Goal: Task Accomplishment & Management: Complete application form

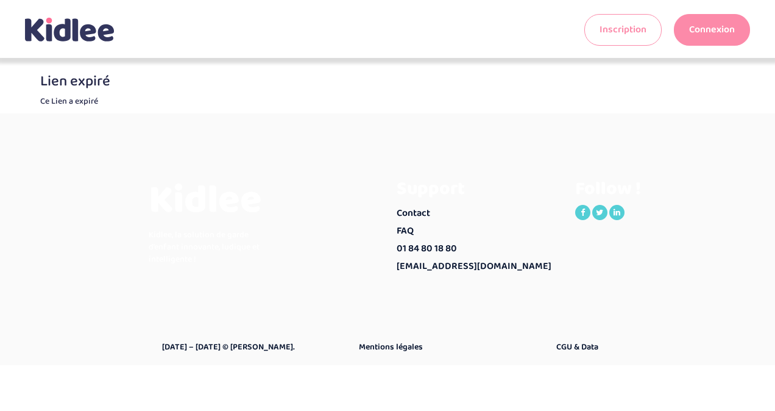
click at [709, 28] on link "Connexion" at bounding box center [712, 30] width 76 height 32
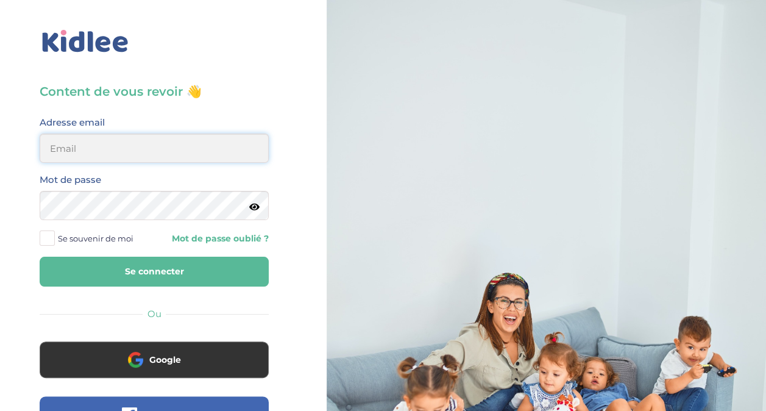
click at [117, 158] on input "email" at bounding box center [154, 147] width 229 height 29
type input "[EMAIL_ADDRESS][DOMAIN_NAME]"
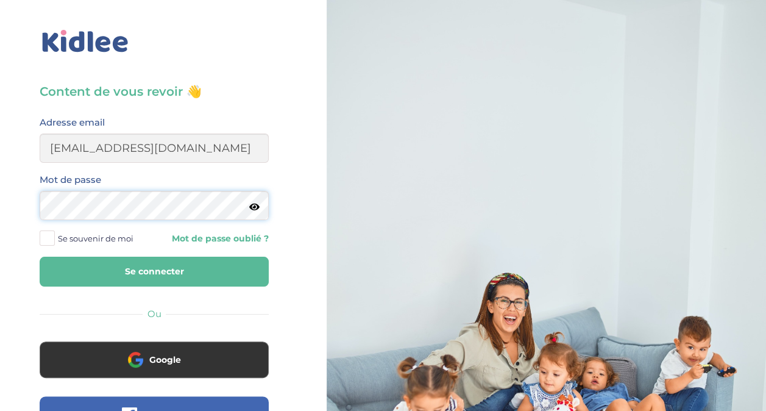
click at [40, 256] on button "Se connecter" at bounding box center [154, 271] width 229 height 30
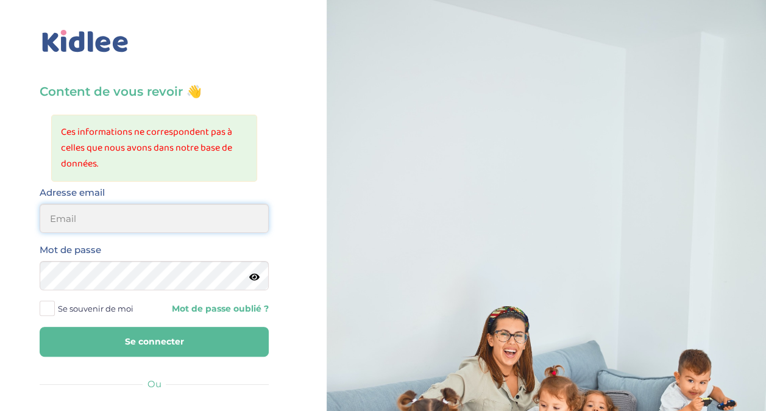
click at [97, 207] on input "email" at bounding box center [154, 217] width 229 height 29
type input "[EMAIL_ADDRESS][DOMAIN_NAME]"
click at [40, 326] on button "Se connecter" at bounding box center [154, 341] width 229 height 30
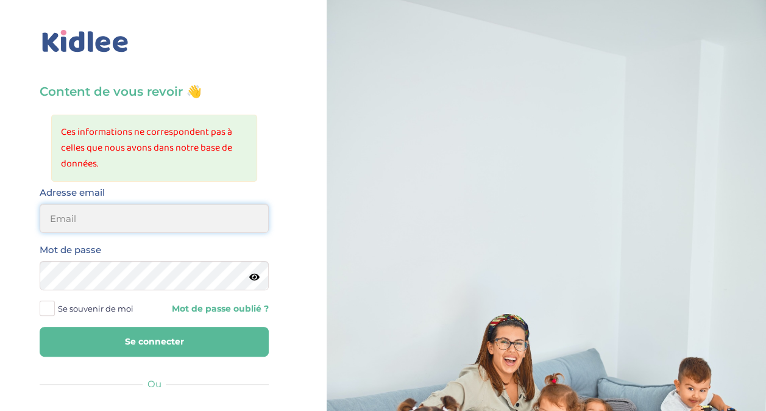
click at [130, 219] on input "email" at bounding box center [154, 217] width 229 height 29
type input "victorjoannes@hotmail.fr"
click at [259, 279] on div "Mot de passe" at bounding box center [154, 266] width 229 height 48
click at [253, 275] on icon at bounding box center [254, 276] width 10 height 9
click at [40, 326] on button "Se connecter" at bounding box center [154, 341] width 229 height 30
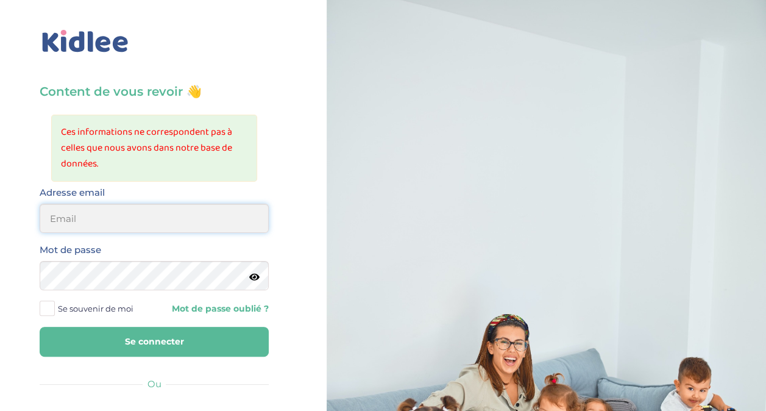
drag, startPoint x: 119, startPoint y: 217, endPoint x: 115, endPoint y: 228, distance: 12.0
click at [119, 217] on input "email" at bounding box center [154, 217] width 229 height 29
type input "[EMAIL_ADDRESS][DOMAIN_NAME]"
click at [253, 280] on icon at bounding box center [254, 276] width 10 height 9
click at [188, 337] on button "Se connecter" at bounding box center [154, 341] width 229 height 30
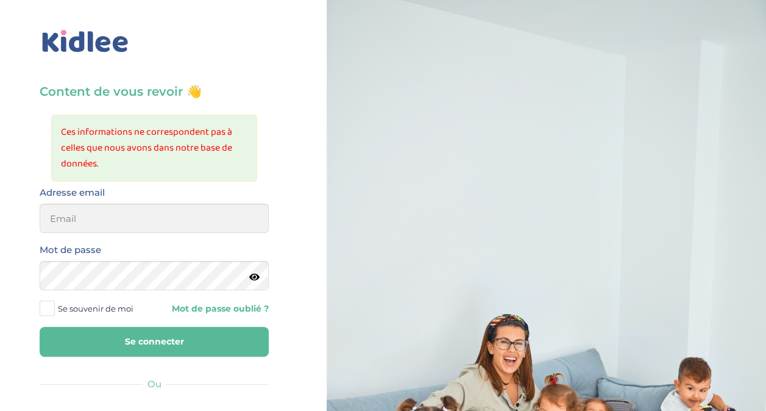
click at [255, 305] on link "Mot de passe oublié ?" at bounding box center [215, 309] width 105 height 12
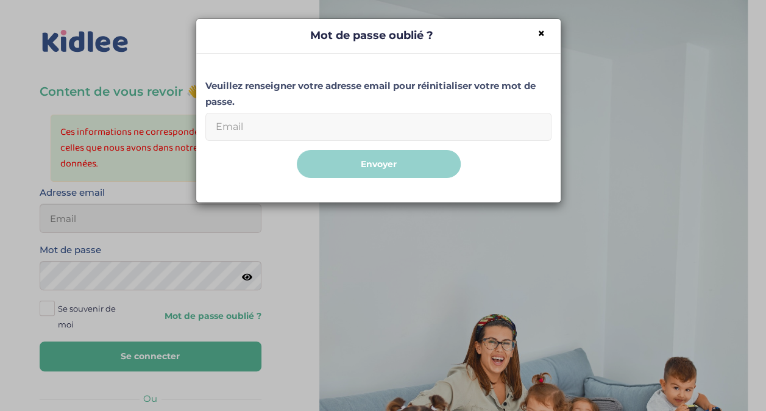
click at [291, 111] on div "Veuillez renseigner votre adresse email pour réinitialiser votre mot de passe. …" at bounding box center [378, 128] width 346 height 131
click at [289, 127] on input "Email" at bounding box center [378, 127] width 346 height 28
type input "[EMAIL_ADDRESS][DOMAIN_NAME]"
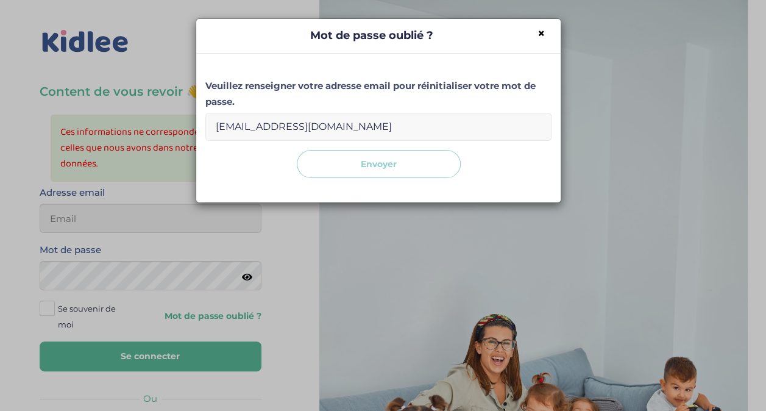
click at [362, 166] on button "Envoyer" at bounding box center [379, 164] width 164 height 29
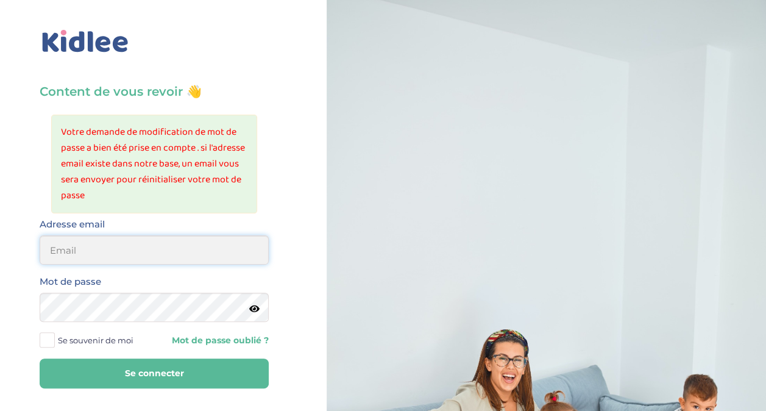
click at [79, 258] on input "email" at bounding box center [154, 249] width 229 height 29
type input "[EMAIL_ADDRESS][DOMAIN_NAME]"
click at [40, 358] on button "Se connecter" at bounding box center [154, 373] width 229 height 30
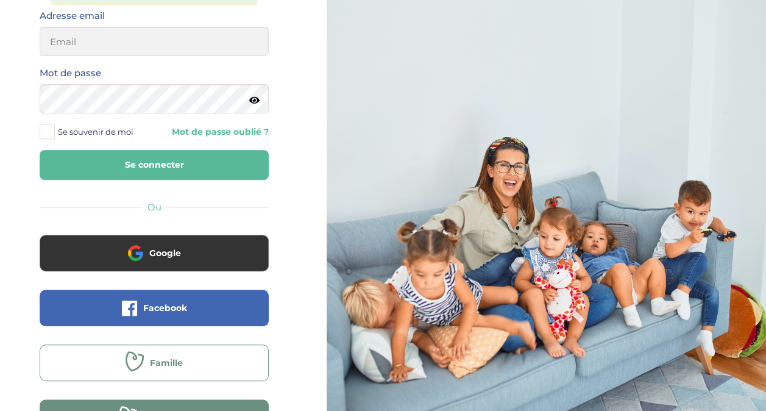
scroll to position [241, 0]
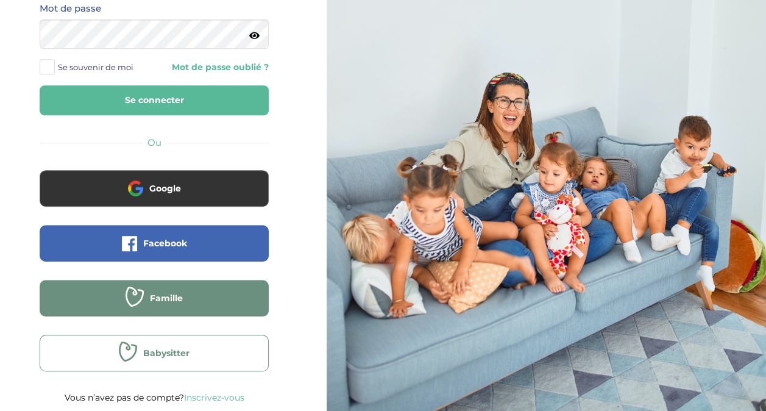
click at [167, 355] on span "Babysitter" at bounding box center [166, 353] width 46 height 12
